Goal: Navigation & Orientation: Understand site structure

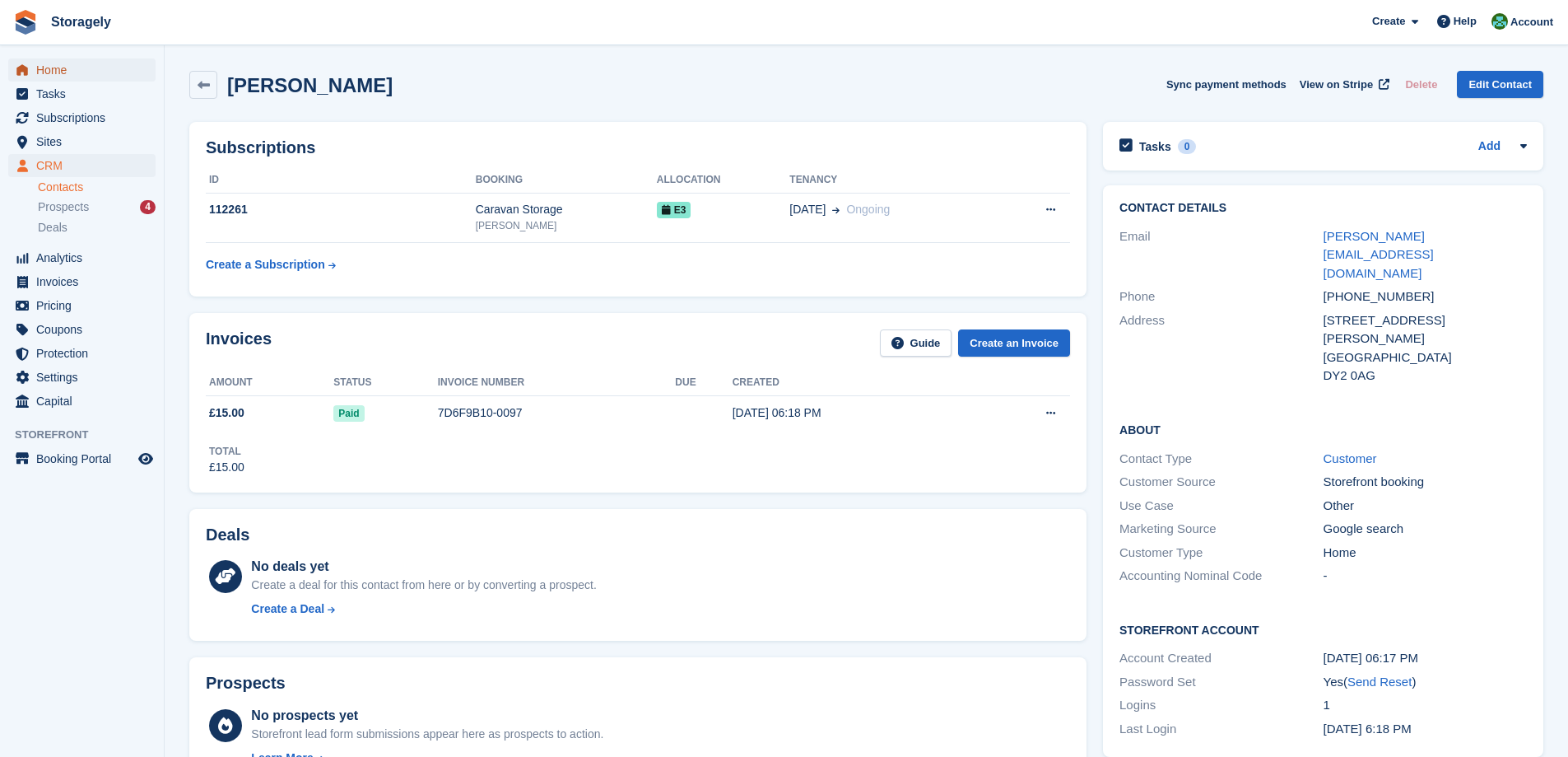
click at [64, 63] on span "Home" at bounding box center [85, 70] width 98 height 23
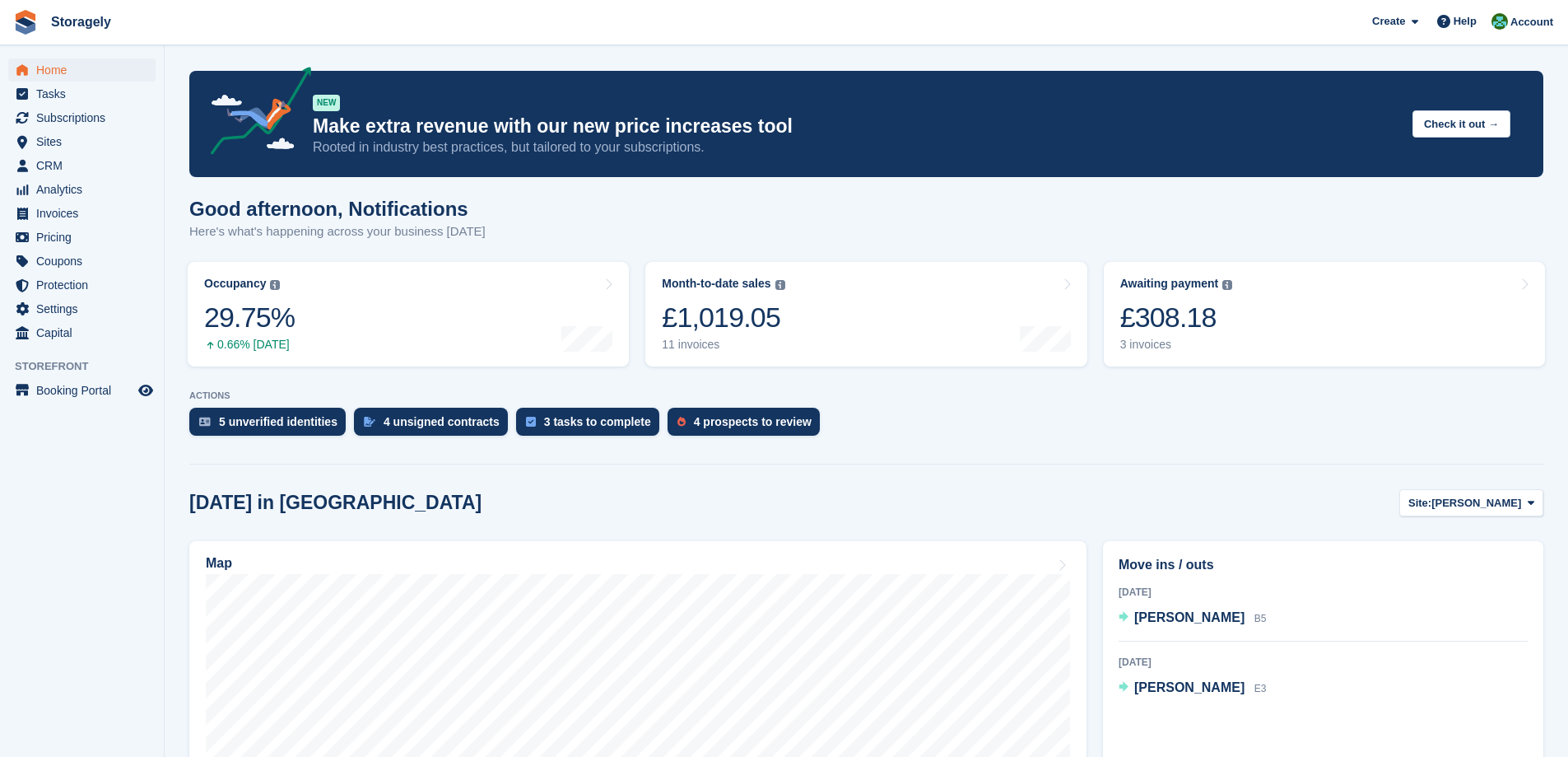
click at [636, 319] on turbo-frame "Occupancy The percentage of all currently allocated units in terms of area. Inc…" at bounding box center [408, 314] width 458 height 121
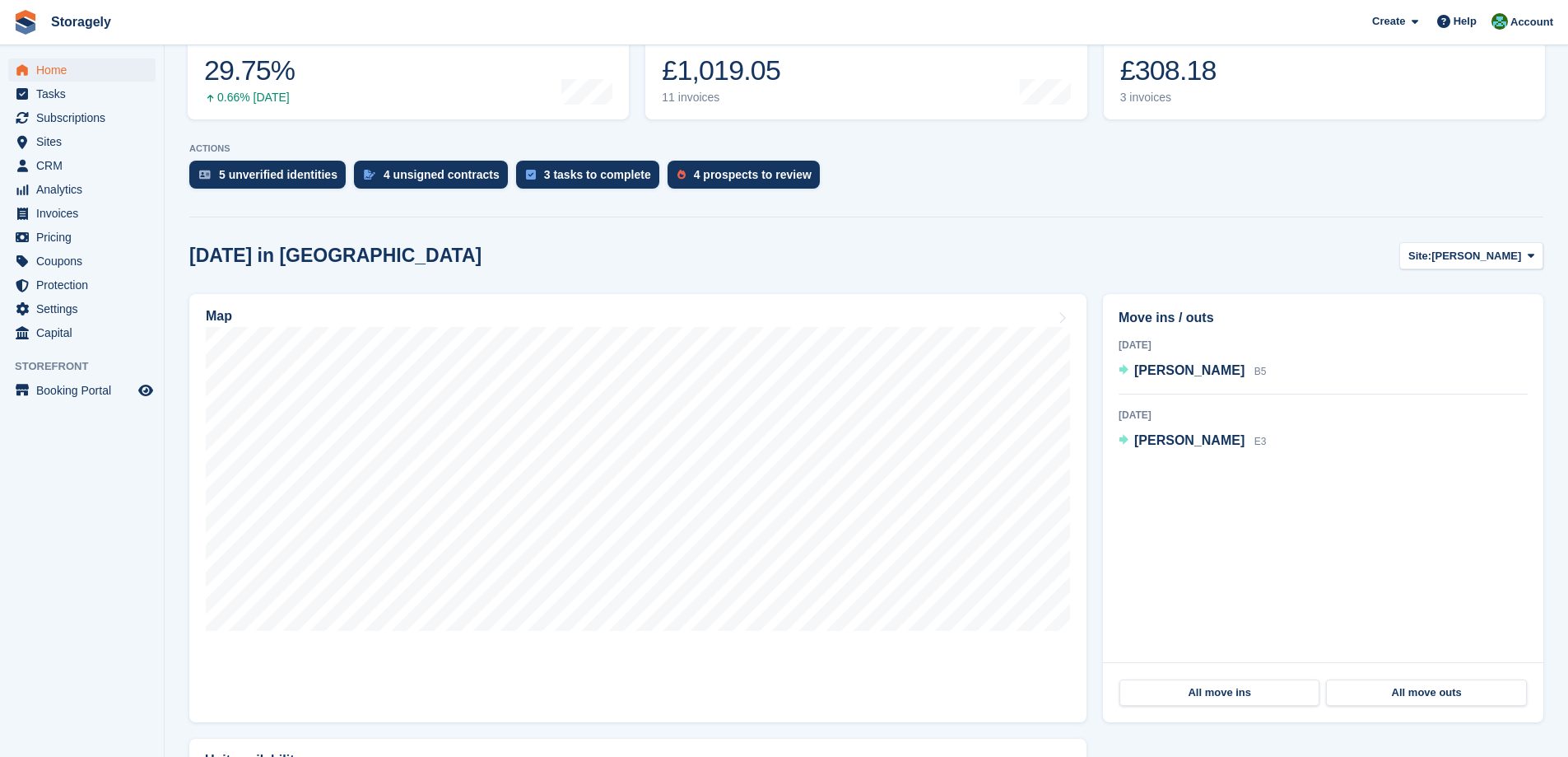
scroll to position [330, 0]
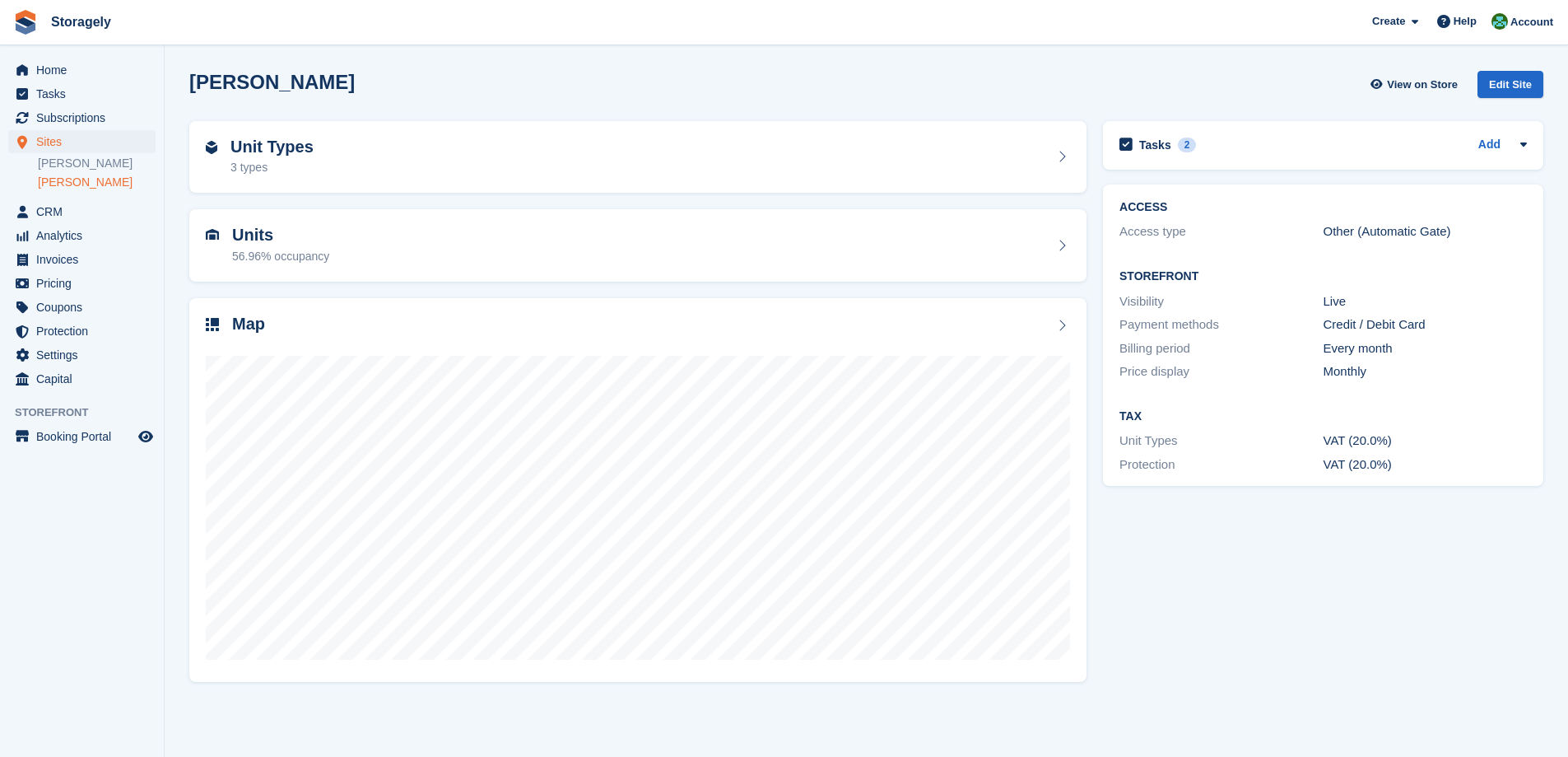
click at [274, 288] on div "Units 56.96% occupancy" at bounding box center [637, 246] width 913 height 89
click at [278, 285] on div "Units 56.96% occupancy" at bounding box center [637, 246] width 913 height 89
click at [554, 290] on div "Map" at bounding box center [637, 490] width 913 height 401
click at [67, 66] on span "Home" at bounding box center [85, 70] width 98 height 23
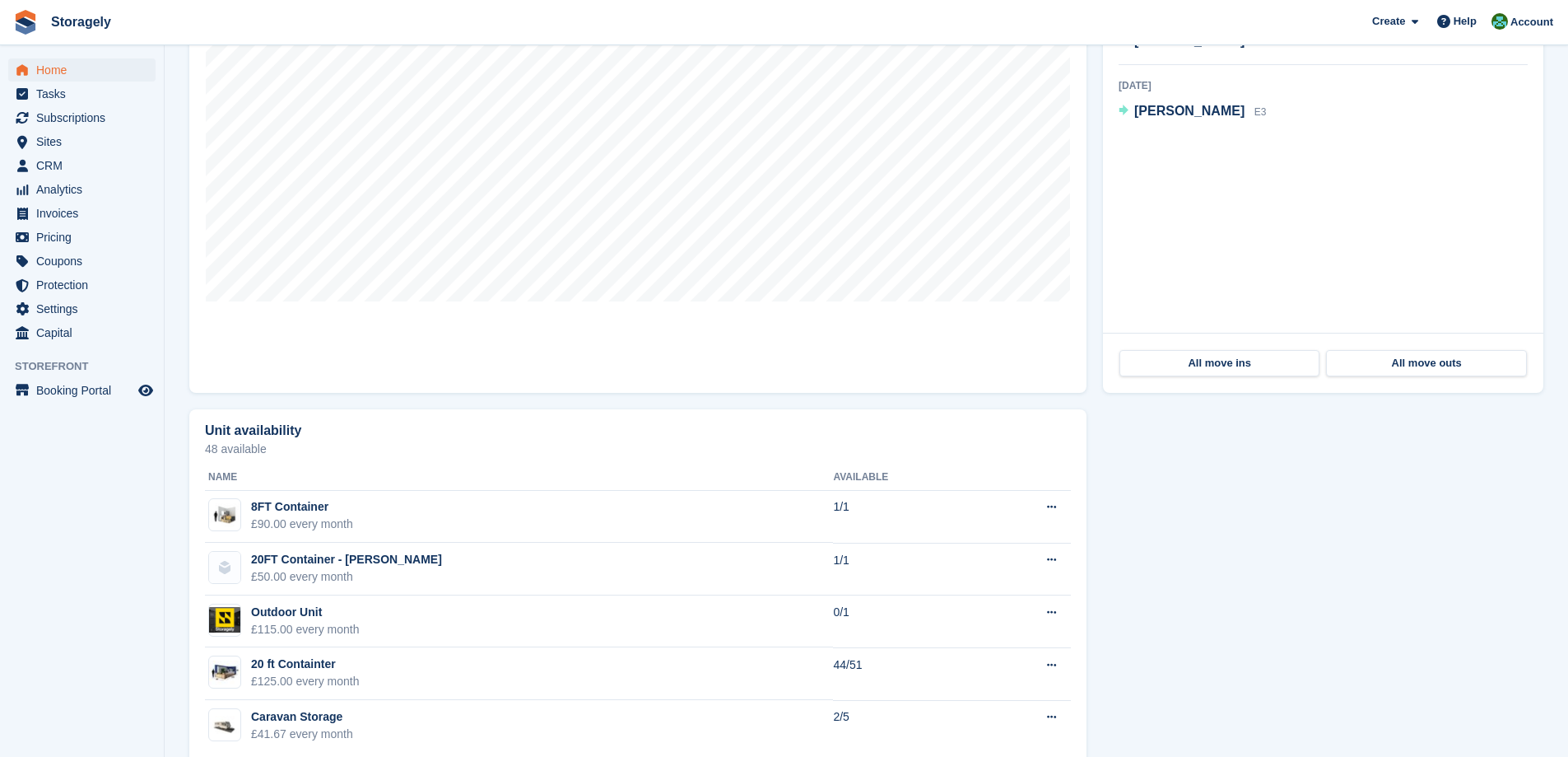
scroll to position [610, 0]
